Goal: Task Accomplishment & Management: Use online tool/utility

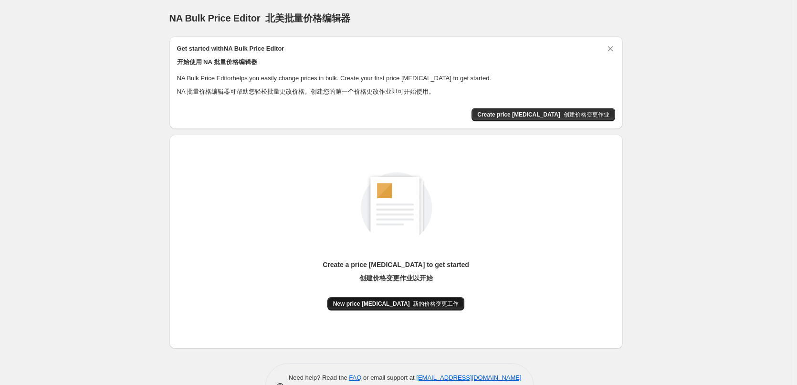
click at [383, 308] on button "New price [MEDICAL_DATA] 新的价格变更工作" at bounding box center [395, 303] width 137 height 13
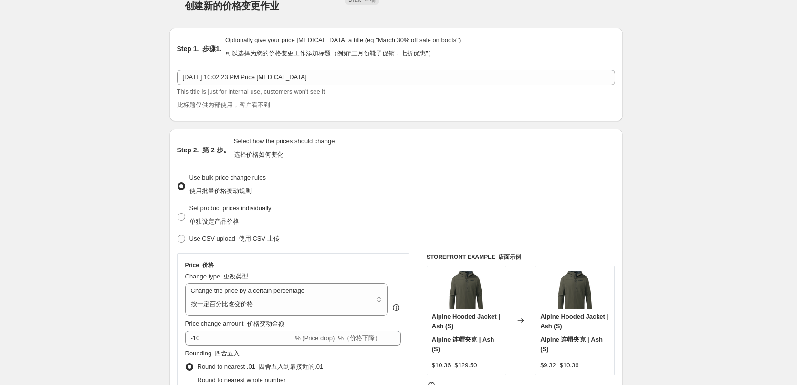
scroll to position [48, 0]
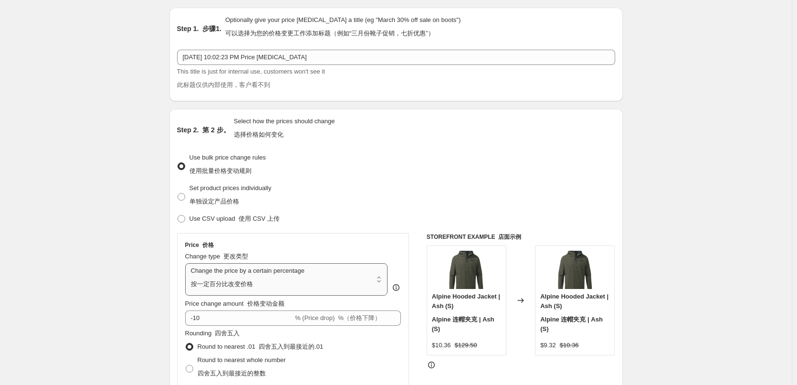
click at [361, 270] on select "Change the price to a certain amount Change the price by a certain amount Chang…" at bounding box center [286, 279] width 203 height 32
click at [269, 277] on select "Change the price to a certain amount Change the price by a certain amount Chang…" at bounding box center [286, 279] width 203 height 32
select select "to"
click at [187, 263] on select "Change the price to a certain amount Change the price by a certain amount Chang…" at bounding box center [286, 279] width 203 height 32
type input "80.00"
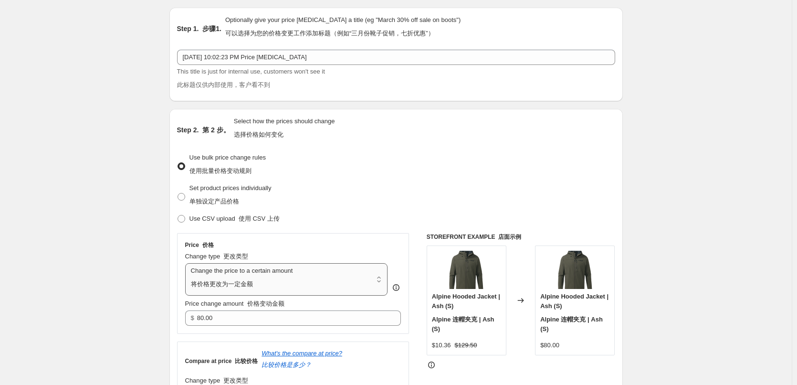
click at [257, 277] on select "Change the price to a certain amount Change the price by a certain amount Chang…" at bounding box center [286, 279] width 203 height 32
select select "by"
click at [187, 263] on select "Change the price to a certain amount Change the price by a certain amount Chang…" at bounding box center [286, 279] width 203 height 32
type input "-10.00"
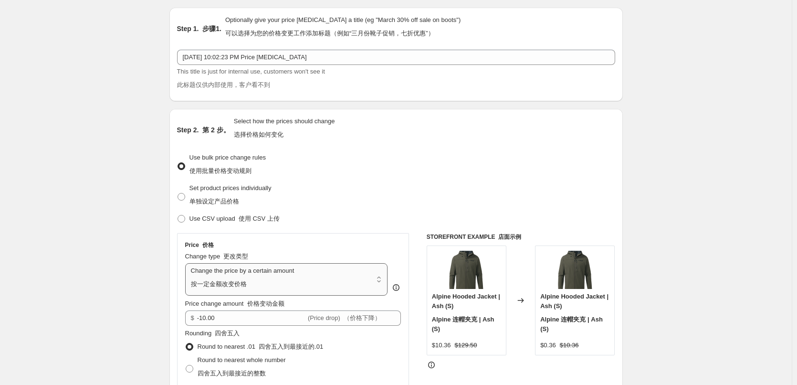
click at [302, 275] on select "Change the price to a certain amount Change the price by a certain amount Chang…" at bounding box center [286, 279] width 203 height 32
select select "percentage"
click at [187, 263] on select "Change the price to a certain amount Change the price by a certain amount Chang…" at bounding box center [286, 279] width 203 height 32
type input "-15"
click at [282, 269] on select "Change the price to a certain amount Change the price by a certain amount Chang…" at bounding box center [286, 279] width 203 height 32
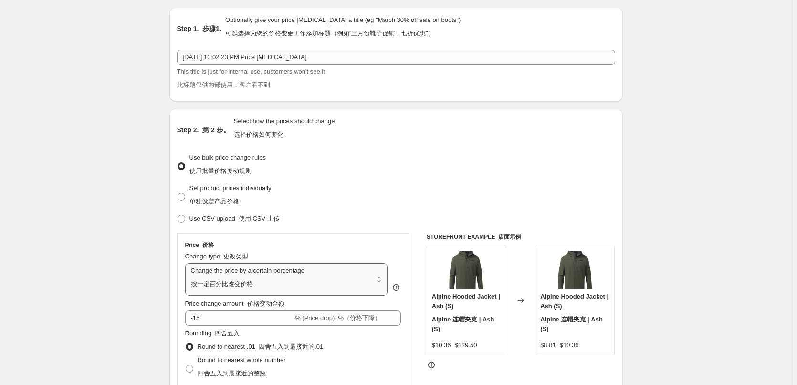
click at [187, 263] on select "Change the price to a certain amount Change the price by a certain amount Chang…" at bounding box center [286, 279] width 203 height 32
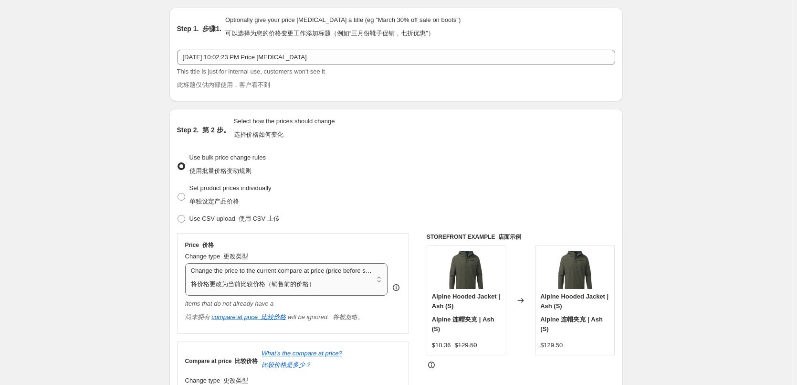
click at [301, 276] on select "Change the price to a certain amount Change the price by a certain amount Chang…" at bounding box center [286, 279] width 203 height 32
click at [187, 263] on select "Change the price to a certain amount Change the price by a certain amount Chang…" at bounding box center [286, 279] width 203 height 32
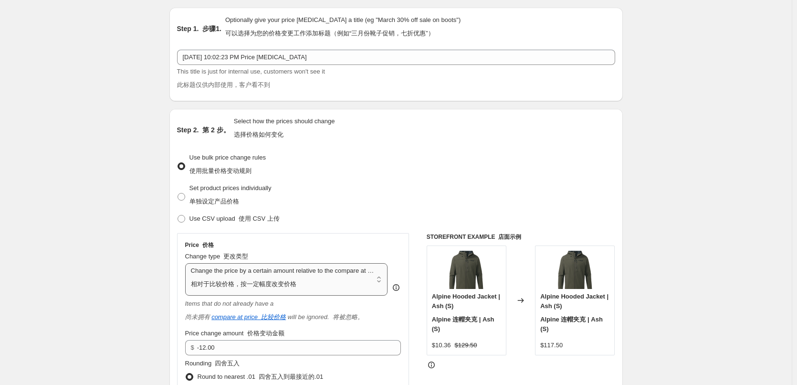
click at [294, 277] on select "Change the price to a certain amount Change the price by a certain amount Chang…" at bounding box center [286, 279] width 203 height 32
click at [187, 263] on select "Change the price to a certain amount Change the price by a certain amount Chang…" at bounding box center [286, 279] width 203 height 32
click at [231, 274] on select "Change the price to a certain amount Change the price by a certain amount Chang…" at bounding box center [286, 279] width 203 height 32
select select "pcap"
click at [187, 263] on select "Change the price to a certain amount Change the price by a certain amount Chang…" at bounding box center [286, 279] width 203 height 32
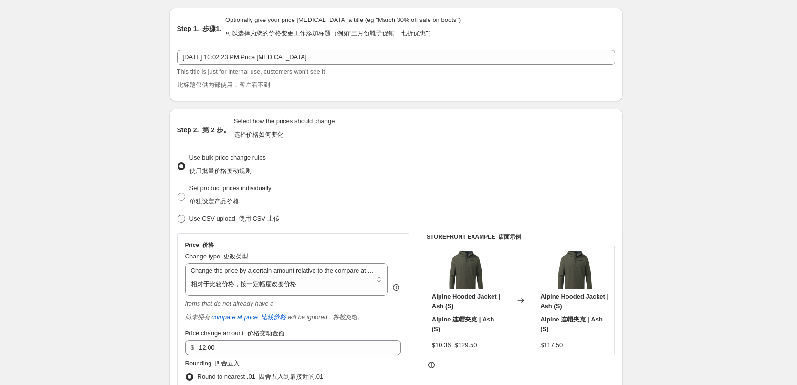
type input "-20"
click at [255, 277] on select "Change the price to a certain amount Change the price by a certain amount Chang…" at bounding box center [286, 279] width 203 height 32
select select "pc"
type input "50"
click at [262, 276] on select "Change the price to a certain amount Change the price by a certain amount Chang…" at bounding box center [286, 279] width 203 height 32
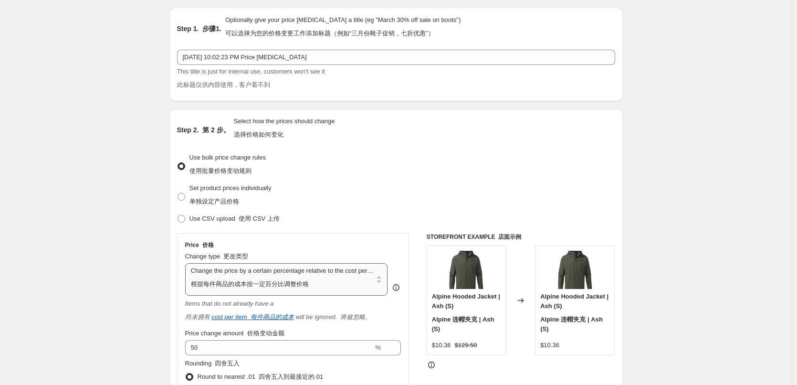
click at [187, 263] on select "Change the price to a certain amount Change the price by a certain amount Chang…" at bounding box center [286, 279] width 203 height 32
click at [261, 285] on select "Change the price to a certain amount Change the price by a certain amount Chang…" at bounding box center [286, 279] width 203 height 32
select select "pc"
click at [187, 263] on select "Change the price to a certain amount Change the price by a certain amount Chang…" at bounding box center [286, 279] width 203 height 32
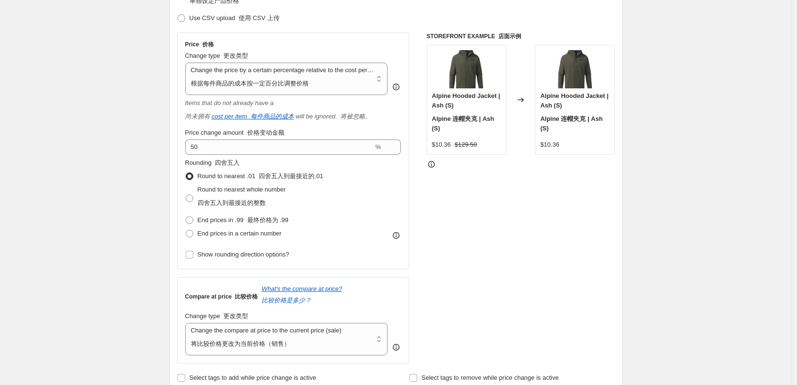
scroll to position [286, 0]
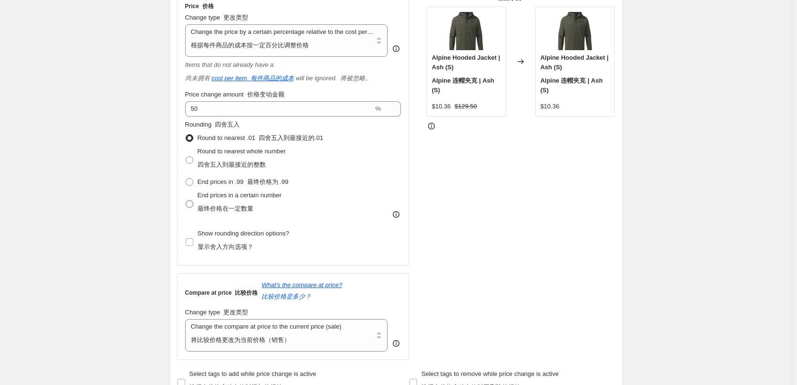
click at [263, 192] on span "End prices in a certain number 最终价格在一定数量" at bounding box center [240, 201] width 84 height 21
click at [186, 200] on input "End prices in a certain number 最终价格在一定数量" at bounding box center [186, 200] width 0 height 0
radio input "true"
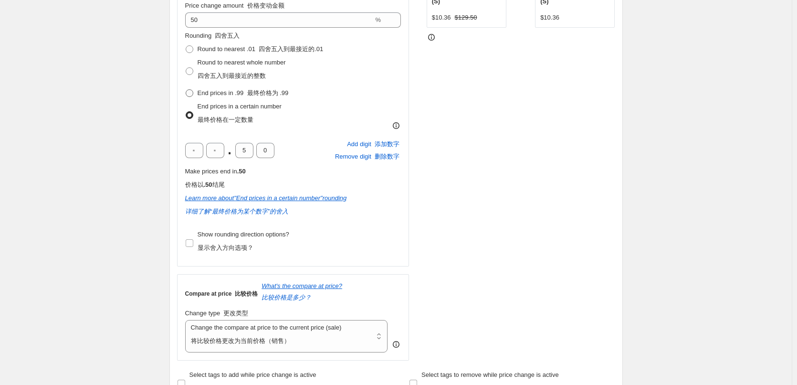
scroll to position [382, 0]
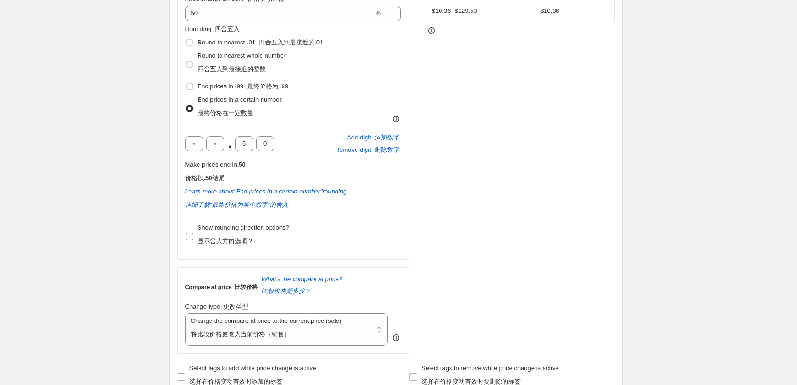
click at [243, 226] on span "Show rounding direction options? 显示舍入方向选项？" at bounding box center [244, 234] width 92 height 21
click at [193, 232] on input "Show rounding direction options? 显示舍入方向选项？" at bounding box center [190, 236] width 8 height 8
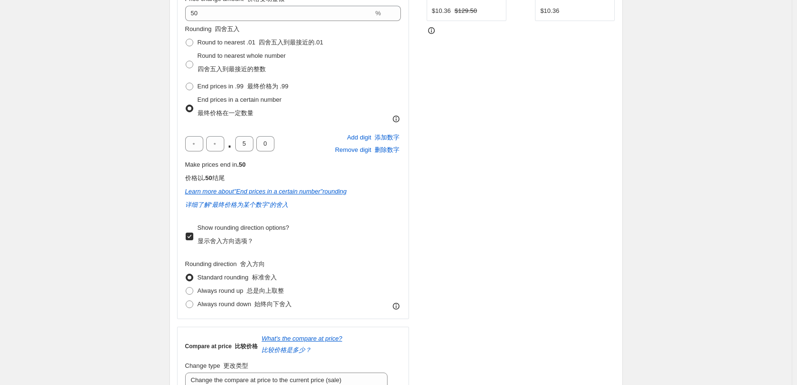
click at [243, 226] on span "Show rounding direction options? 显示舍入方向选项？" at bounding box center [244, 234] width 92 height 21
click at [193, 232] on input "Show rounding direction options? 显示舍入方向选项？" at bounding box center [190, 236] width 8 height 8
checkbox input "false"
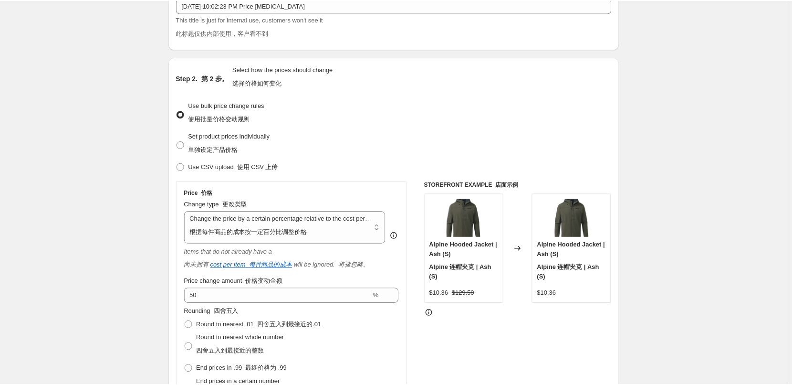
scroll to position [0, 0]
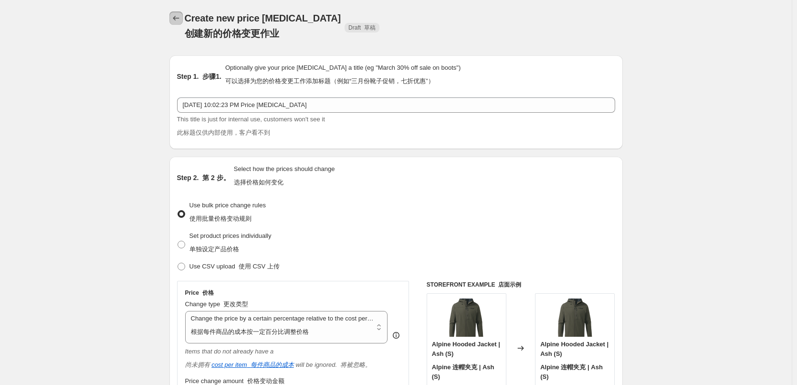
click at [181, 16] on icon "Price change jobs" at bounding box center [176, 18] width 10 height 10
